Goal: Information Seeking & Learning: Learn about a topic

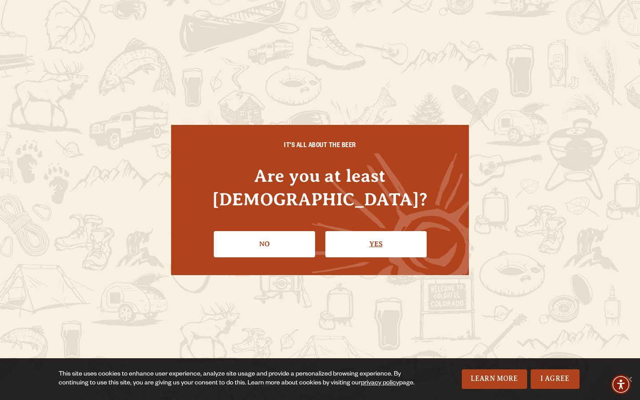
click at [389, 234] on link "Yes" at bounding box center [375, 244] width 101 height 26
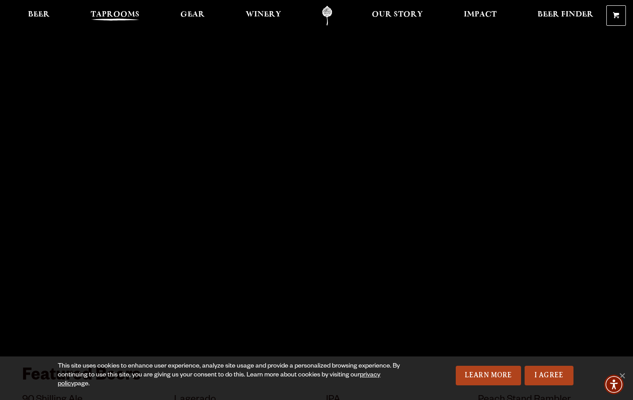
click at [129, 11] on span "Taprooms" at bounding box center [115, 14] width 49 height 7
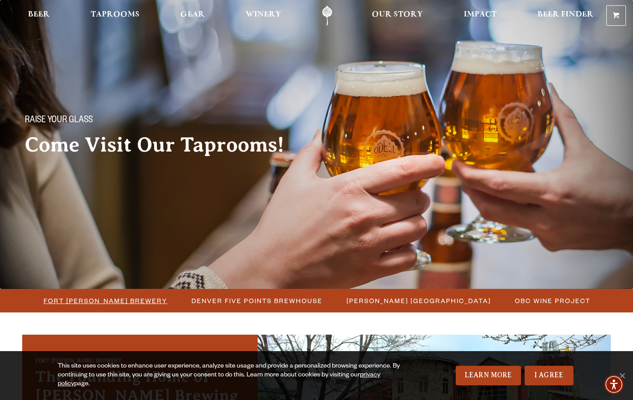
click at [115, 301] on span "Fort Collins Brewery" at bounding box center [106, 300] width 124 height 13
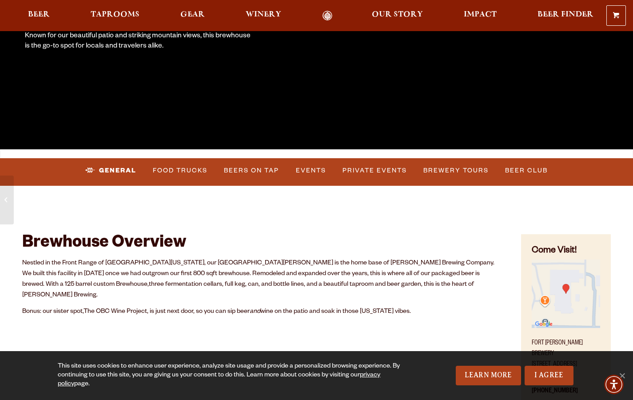
scroll to position [210, 0]
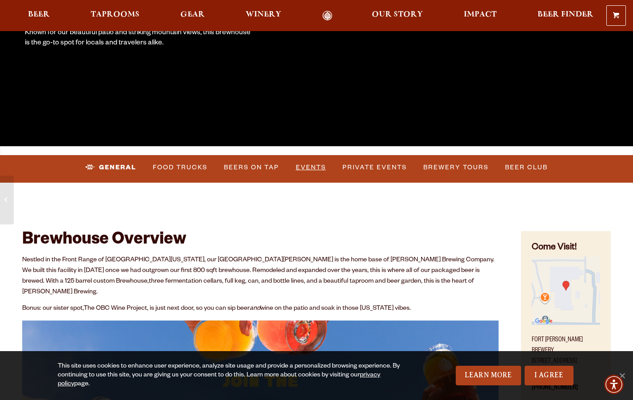
click at [310, 168] on link "Events" at bounding box center [310, 167] width 37 height 20
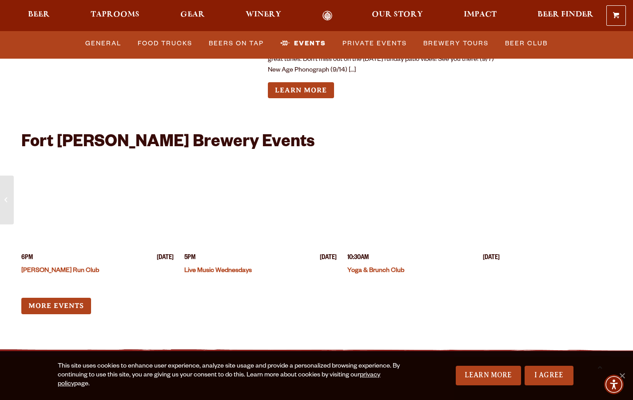
scroll to position [3373, 0]
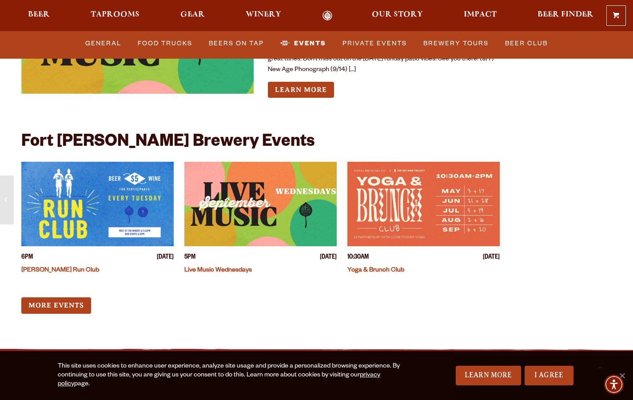
click at [296, 204] on img "View event details" at bounding box center [260, 204] width 152 height 84
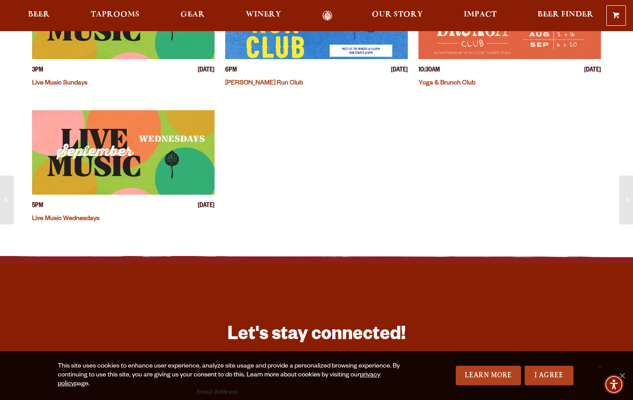
scroll to position [330, 0]
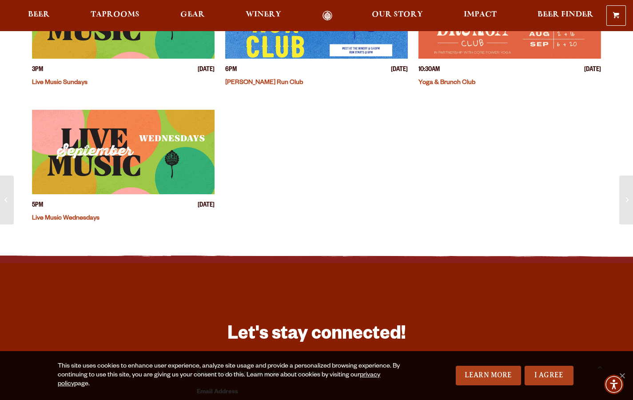
click at [139, 143] on img "View event details" at bounding box center [123, 152] width 183 height 84
